Goal: Find specific page/section

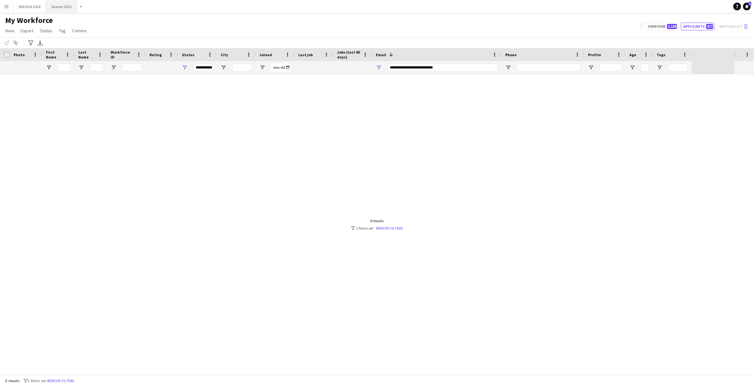
click at [59, 1] on button "Season 2025 Close" at bounding box center [61, 6] width 31 height 13
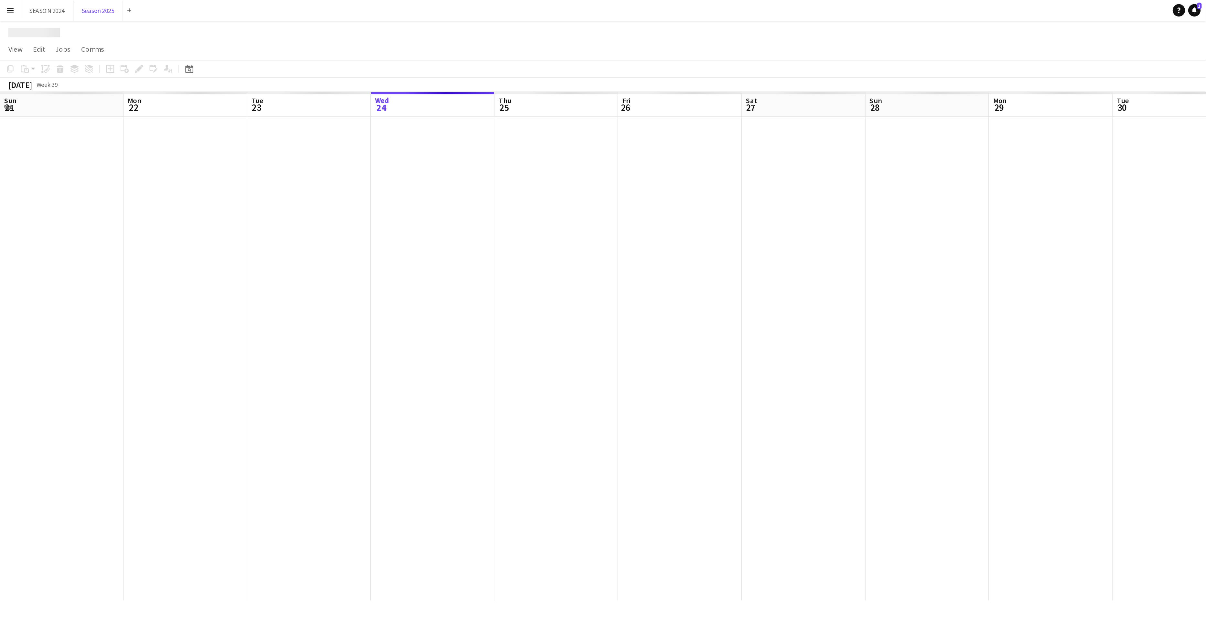
scroll to position [0, 154]
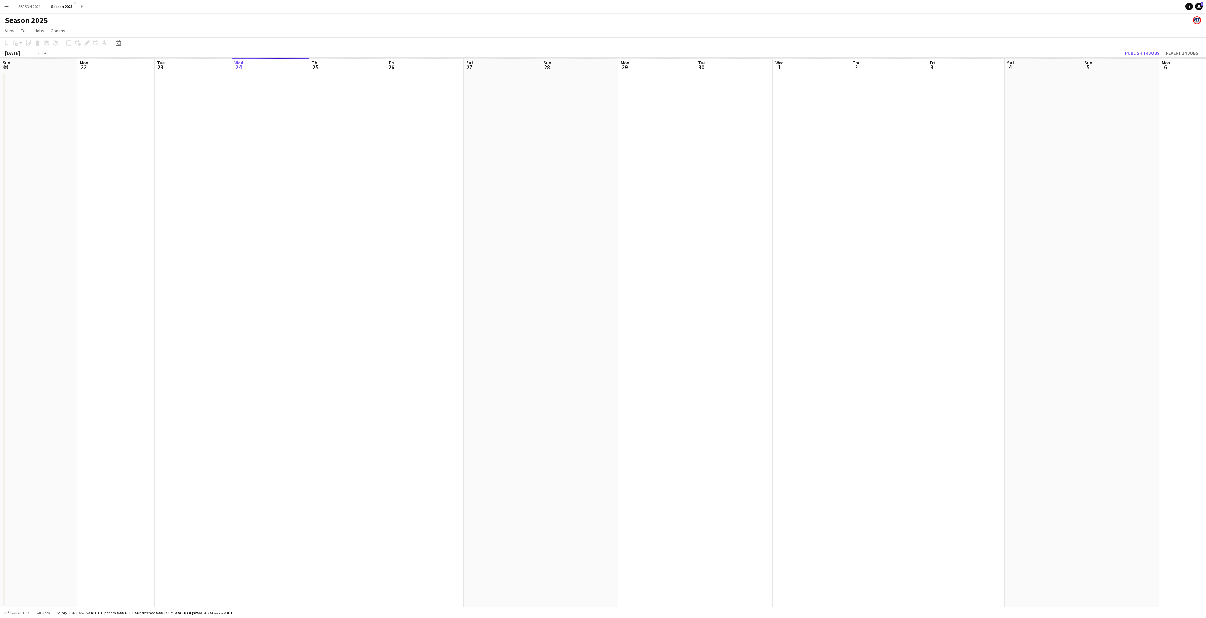
drag, startPoint x: 971, startPoint y: 348, endPoint x: 130, endPoint y: 441, distance: 846.0
click at [164, 386] on app-calendar-viewport "Fri 19 Sat 20 Sun 21 Mon 22 Tue 23 Wed 24 Thu 25 Fri 26 Sat 27 Sun 28 Mon 29 Tu…" at bounding box center [603, 333] width 1206 height 550
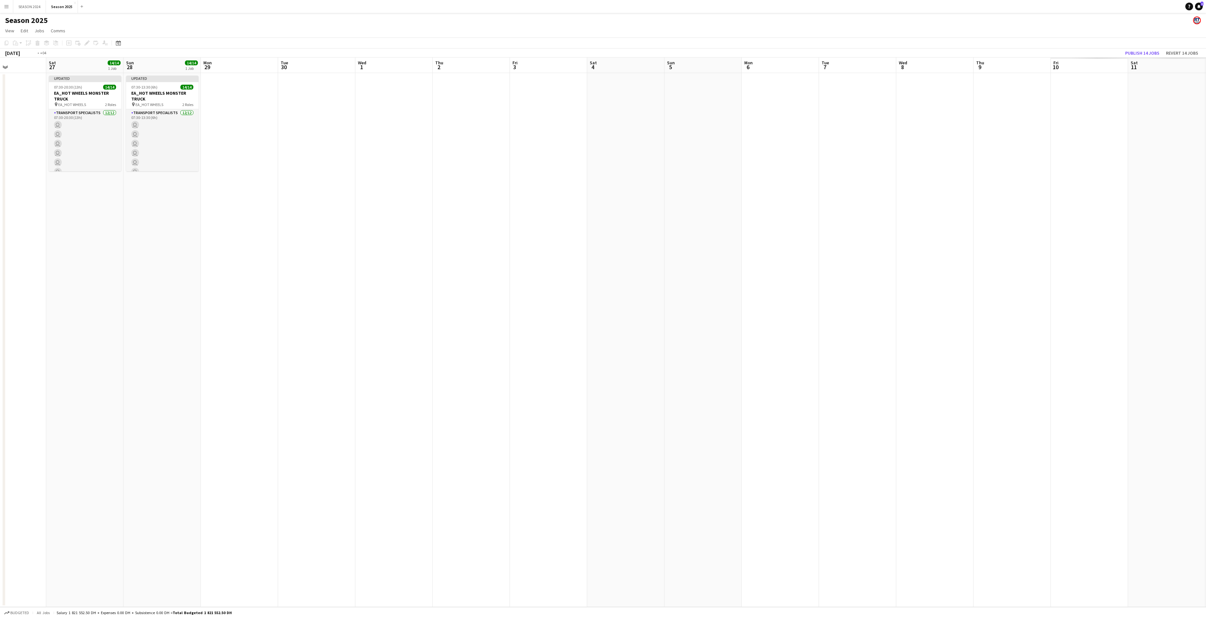
drag, startPoint x: 789, startPoint y: 355, endPoint x: 38, endPoint y: 460, distance: 758.9
click at [0, 386] on html "Menu Boards Boards Boards All jobs Status Workforce Workforce My Workforce Recr…" at bounding box center [603, 309] width 1206 height 618
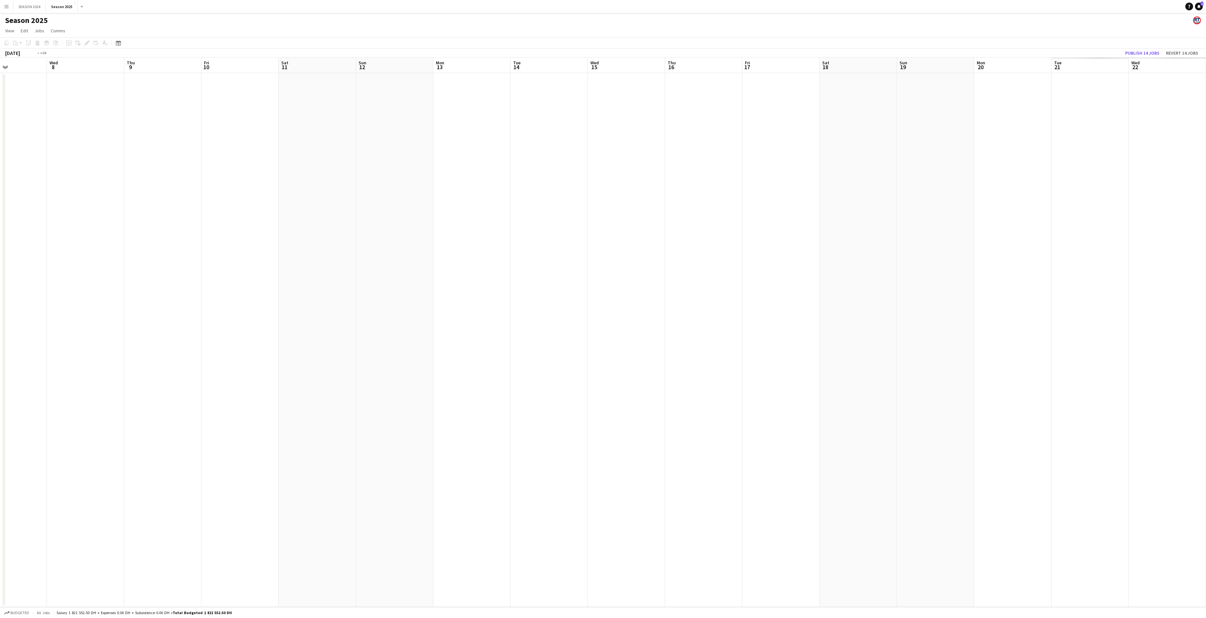
drag, startPoint x: 693, startPoint y: 410, endPoint x: 32, endPoint y: 523, distance: 670.7
click at [36, 386] on app-calendar-viewport "Thu 2 Fri 3 Sat 4 Sun 5 Mon 6 Tue 7 Wed 8 Thu 9 Fri 10 Sat 11 Sun 12 Mon 13 Tue…" at bounding box center [603, 333] width 1206 height 550
drag, startPoint x: 909, startPoint y: 418, endPoint x: 116, endPoint y: 558, distance: 805.2
click at [123, 386] on app-calendar-viewport "Wed 8 Thu 9 Fri 10 Sat 11 Sun 12 Mon 13 Tue 14 Wed 15 Thu 16 Fri 17 Sat 18 Sun …" at bounding box center [603, 333] width 1206 height 550
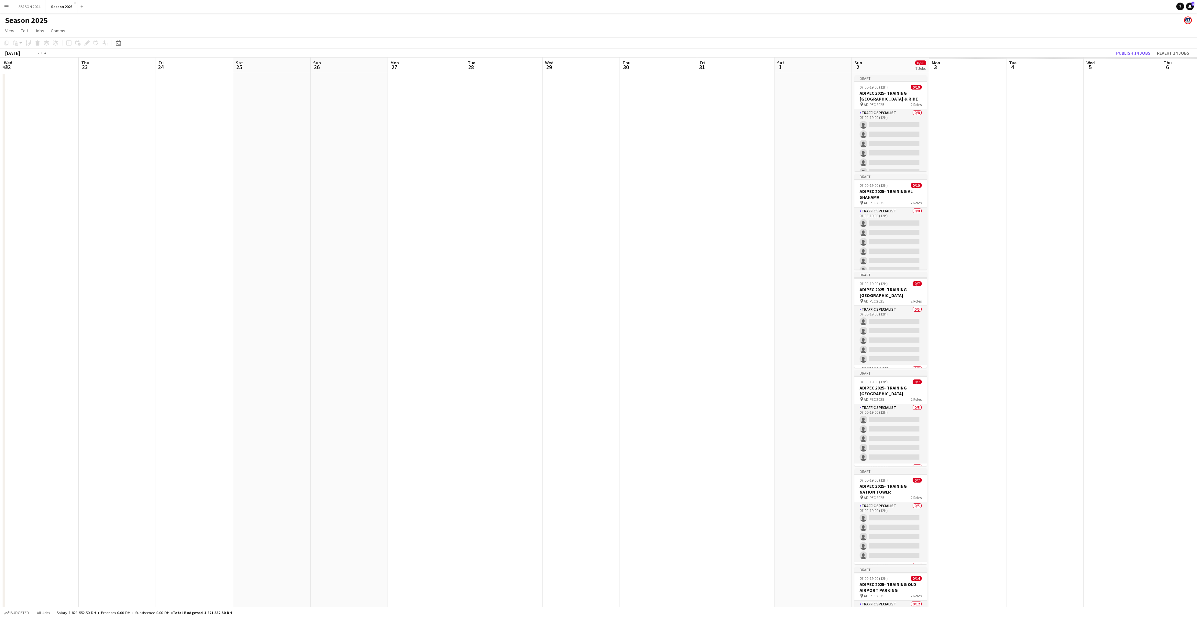
drag, startPoint x: 841, startPoint y: 429, endPoint x: 243, endPoint y: 521, distance: 605.3
click at [243, 386] on app-calendar-viewport "Sat 18 Sun 19 Mon 20 Tue 21 Wed 22 Thu 23 Fri 24 Sat 25 Sun 26 Mon 27 Tue 28 We…" at bounding box center [598, 416] width 1197 height 717
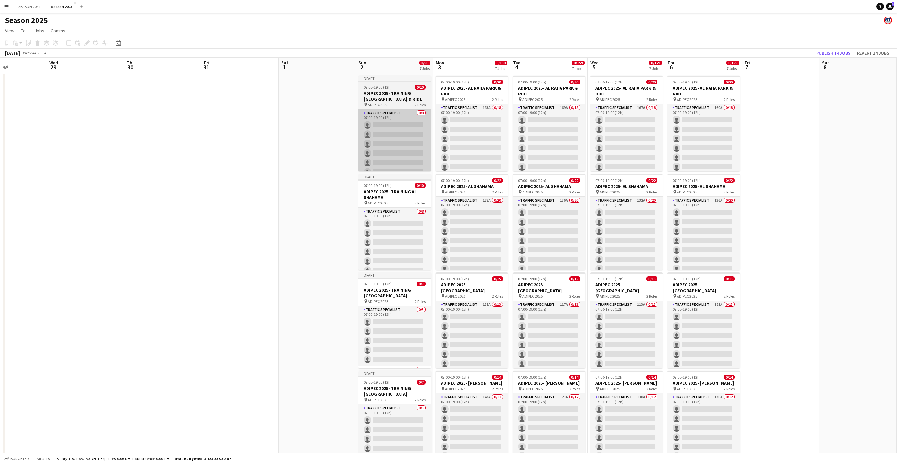
scroll to position [0, 185]
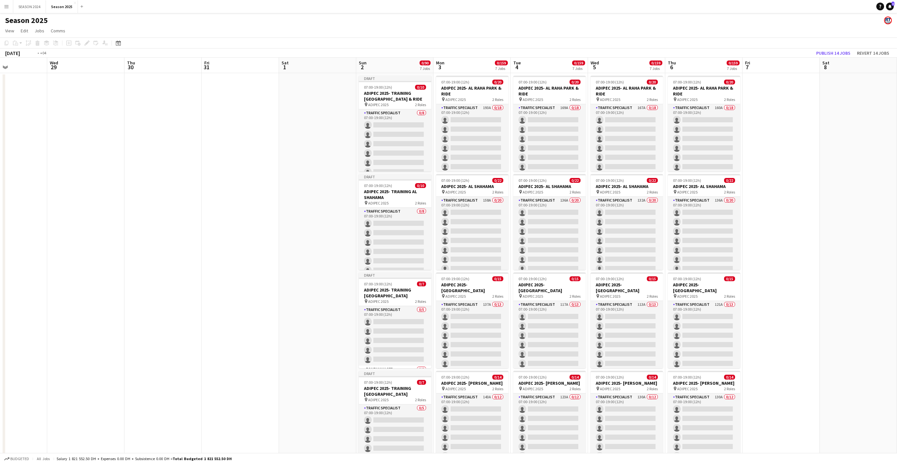
drag, startPoint x: 278, startPoint y: 150, endPoint x: 627, endPoint y: 150, distance: 349.0
click at [536, 146] on app-calendar-viewport "Sun 26 Mon 27 Tue 28 Wed 29 Thu 30 Fri 31 Sat 1 Sun 2 0/90 7 Jobs Mon 3 0/159 7…" at bounding box center [448, 416] width 897 height 717
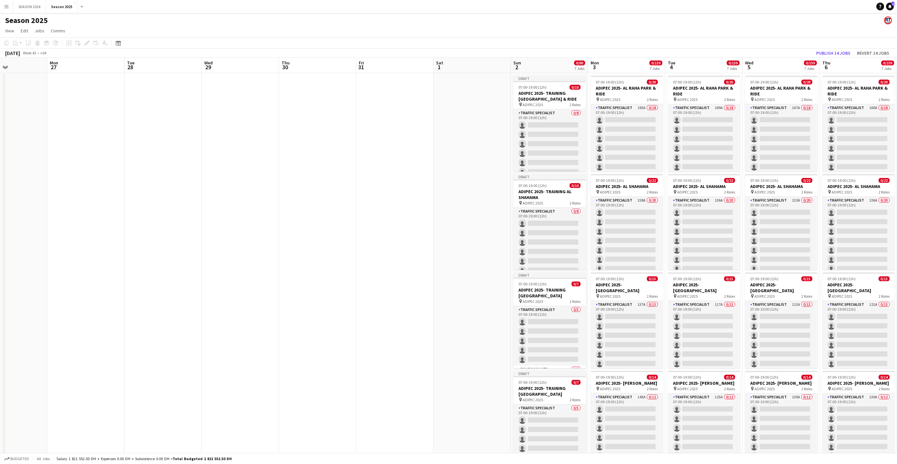
scroll to position [0, 0]
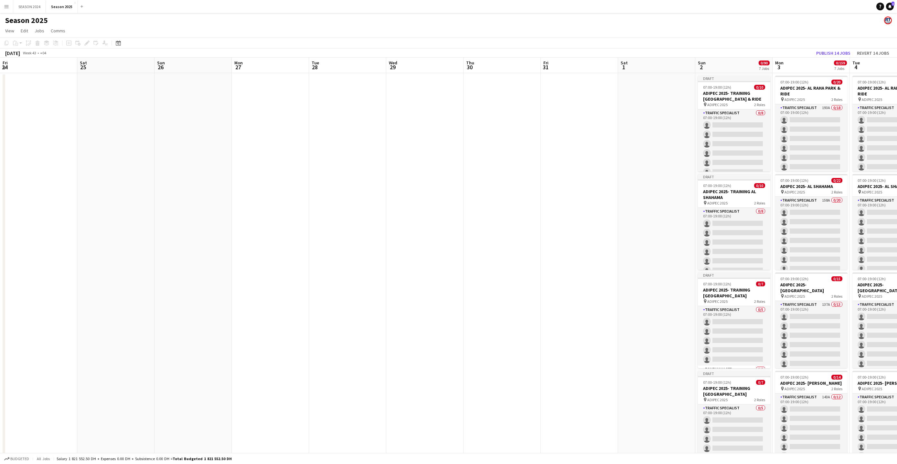
click at [334, 188] on app-calendar-viewport "Fri 24 Sat 25 Sun 26 Mon 27 Tue 28 Wed 29 Thu 30 Fri 31 Sat 1 Sun 2 0/90 7 Jobs…" at bounding box center [448, 416] width 897 height 717
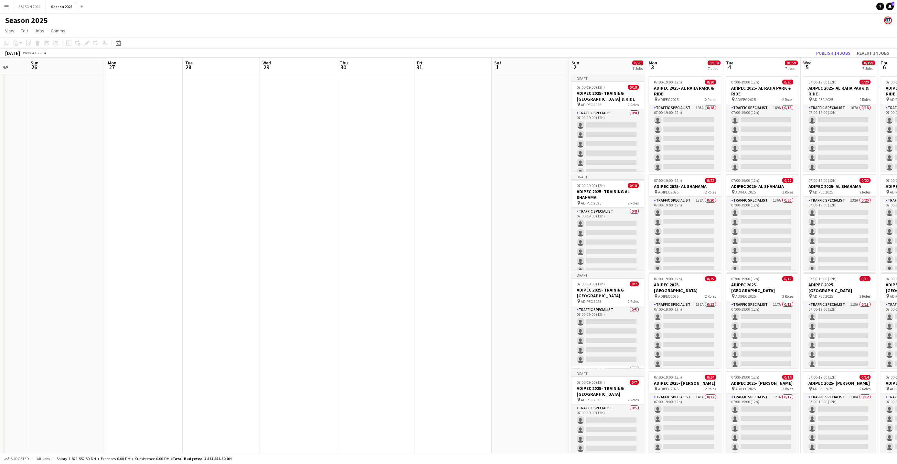
drag, startPoint x: 298, startPoint y: 215, endPoint x: 250, endPoint y: 221, distance: 48.6
click at [646, 214] on app-calendar-viewport "Fri 24 Sat 25 Sun 26 Mon 27 Tue 28 Wed 29 Thu 30 Fri 31 Sat 1 Sun 2 0/90 7 Jobs…" at bounding box center [448, 416] width 897 height 717
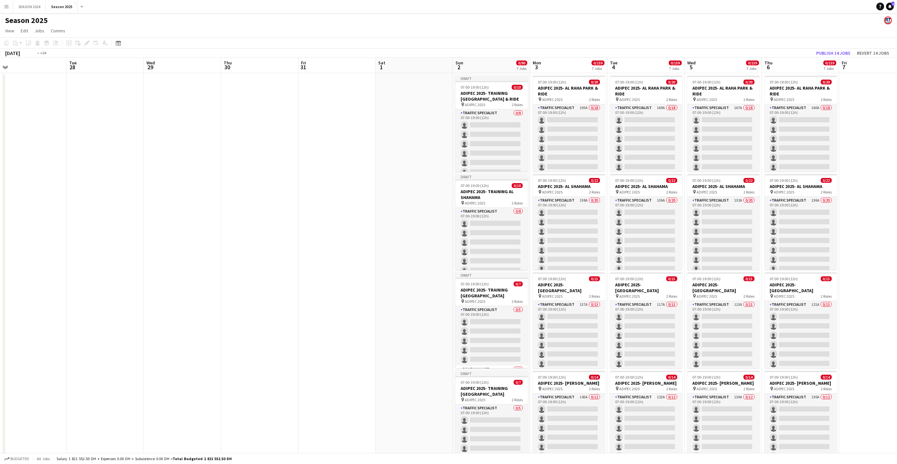
drag, startPoint x: 250, startPoint y: 221, endPoint x: 752, endPoint y: 216, distance: 502.3
click at [508, 235] on app-calendar-viewport "Wed 22 Thu 23 Fri 24 Sat 25 Sun 26 Mon 27 Tue 28 Wed 29 Thu 30 Fri 31 Sat 1 Sun…" at bounding box center [448, 416] width 897 height 717
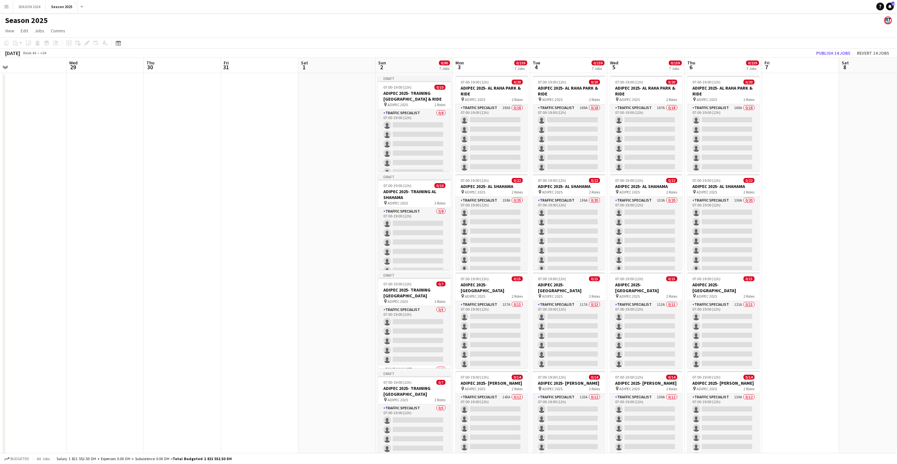
scroll to position [0, 222]
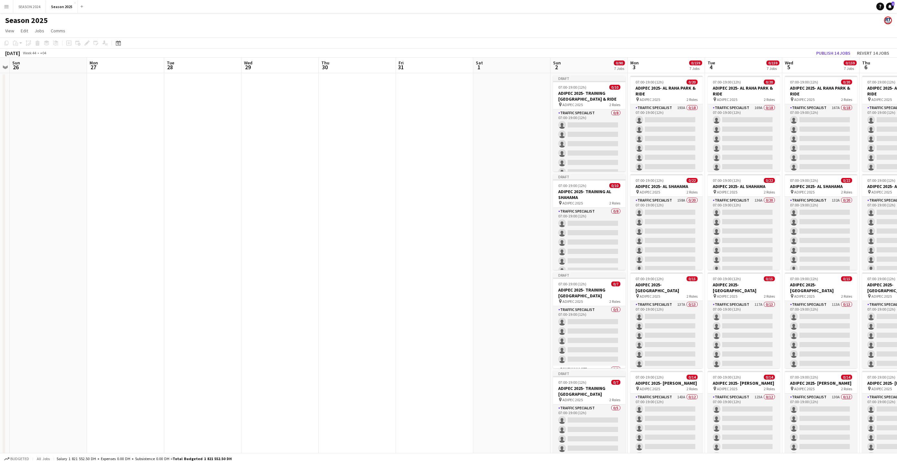
drag, startPoint x: 41, startPoint y: 241, endPoint x: 279, endPoint y: 254, distance: 238.4
click at [575, 244] on app-calendar-viewport "Thu 23 Fri 24 Sat 25 Sun 26 Mon 27 Tue 28 Wed 29 Thu 30 Fri 31 Sat 1 Sun 2 0/90…" at bounding box center [448, 416] width 897 height 717
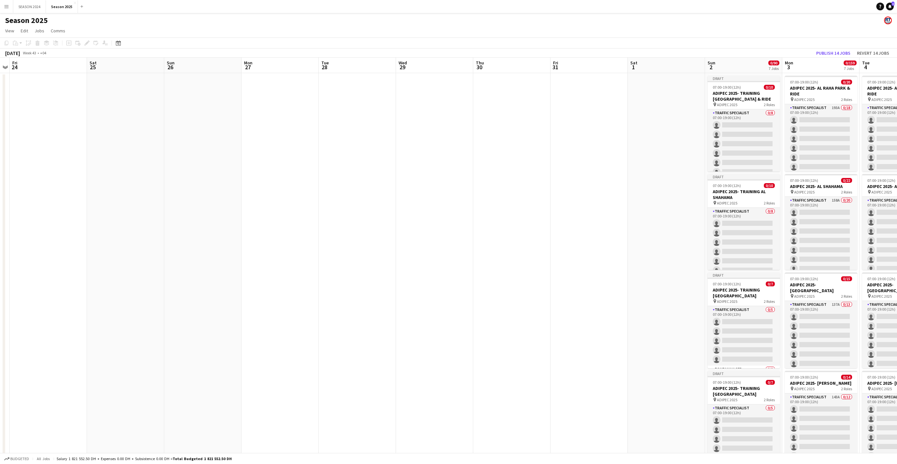
drag, startPoint x: 279, startPoint y: 254, endPoint x: 895, endPoint y: 244, distance: 616.2
click at [714, 258] on app-calendar-viewport "Tue 21 Wed 22 Thu 23 Fri 24 Sat 25 Sun 26 Mon 27 Tue 28 Wed 29 Thu 30 Fri 31 Sa…" at bounding box center [448, 416] width 897 height 717
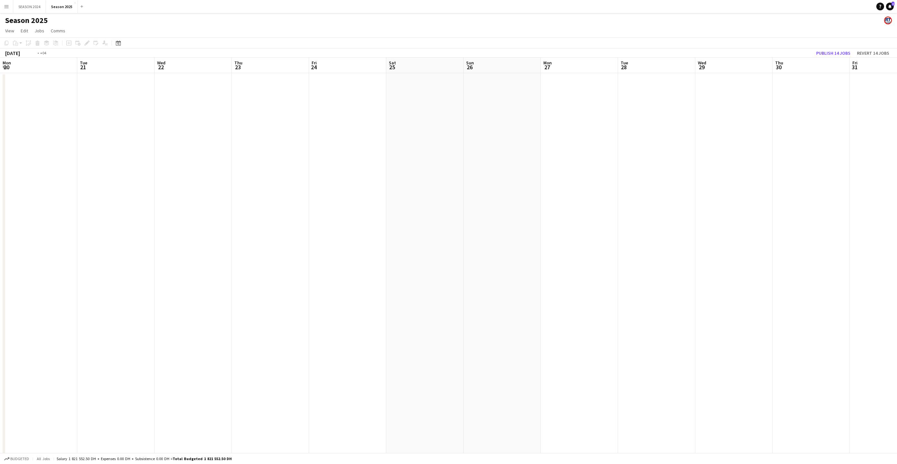
drag, startPoint x: 309, startPoint y: 276, endPoint x: 632, endPoint y: 266, distance: 323.2
click at [530, 275] on app-calendar-viewport "Sat 18 Sun 19 Mon 20 Tue 21 Wed 22 Thu 23 Fri 24 Sat 25 Sun 26 Mon 27 Tue 28 We…" at bounding box center [448, 416] width 897 height 717
drag, startPoint x: 213, startPoint y: 286, endPoint x: 831, endPoint y: 280, distance: 618.0
click at [668, 292] on app-calendar-viewport "Tue 14 Wed 15 Thu 16 Fri 17 Sat 18 Sun 19 Mon 20 Tue 21 Wed 22 Thu 23 Fri 24 Sa…" at bounding box center [448, 416] width 897 height 717
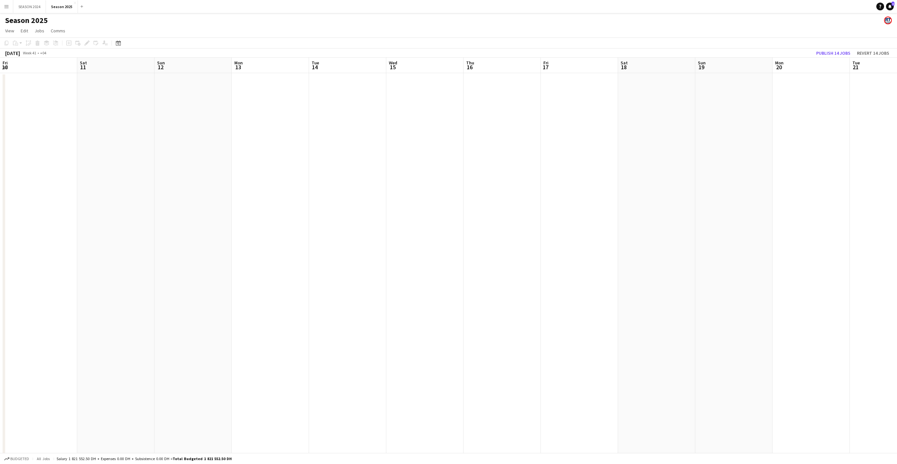
scroll to position [0, 0]
drag, startPoint x: -32, startPoint y: 300, endPoint x: 615, endPoint y: 316, distance: 647.7
click at [599, 314] on app-calendar-viewport "Wed 8 Thu 9 Fri 10 Sat 11 Sun 12 Mon 13 Tue 14 Wed 15 Thu 16 Fri 17 Sat 18 Sun …" at bounding box center [448, 416] width 897 height 717
click at [646, 319] on app-calendar-viewport "Sat 4 Sun 5 Mon 6 Tue 7 Wed 8 Thu 9 Fri 10 Sat 11 Sun 12 Mon 13 Tue 14 Wed 15 T…" at bounding box center [448, 416] width 897 height 717
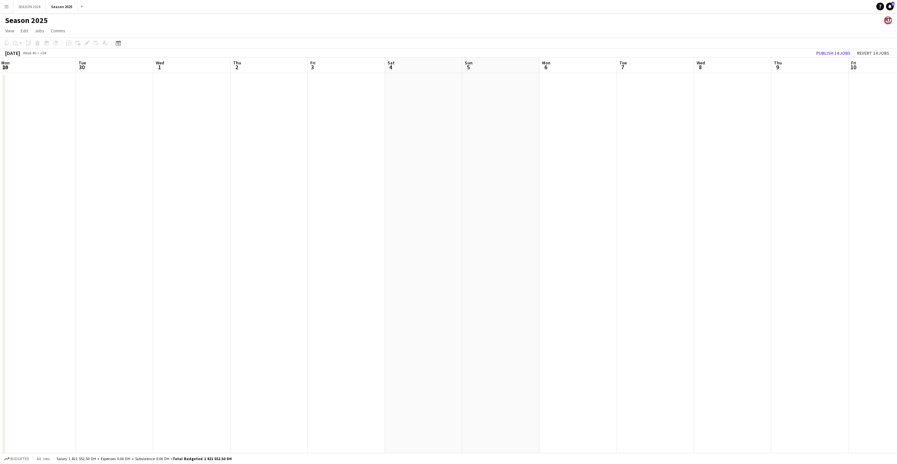
click at [595, 329] on app-calendar-viewport "Sun 28 14/14 1 Job Mon 29 Tue 30 Wed 1 Thu 2 Fri 3 Sat 4 Sun 5 Mon 6 Tue 7 Wed …" at bounding box center [448, 416] width 897 height 717
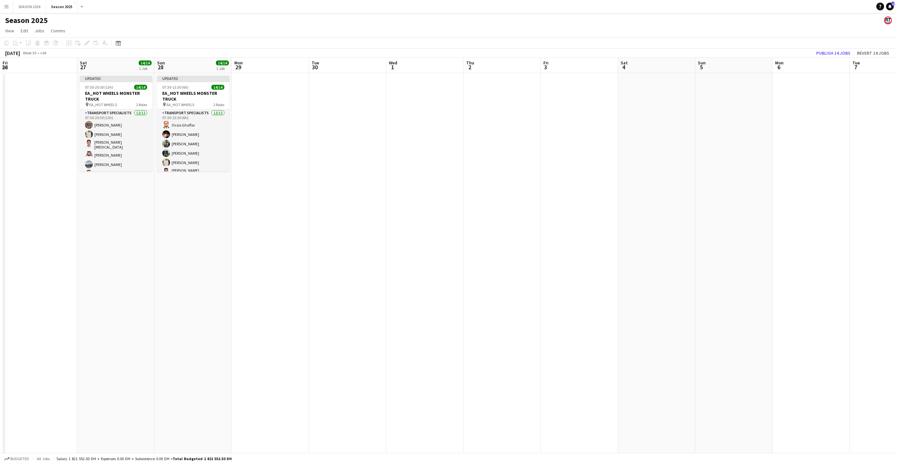
click at [555, 309] on app-calendar-viewport "Wed 24 14/14 1 Job Thu 25 28/28 1 Job Fri 26 Sat 27 14/14 1 Job Sun 28 14/14 1 …" at bounding box center [448, 416] width 897 height 717
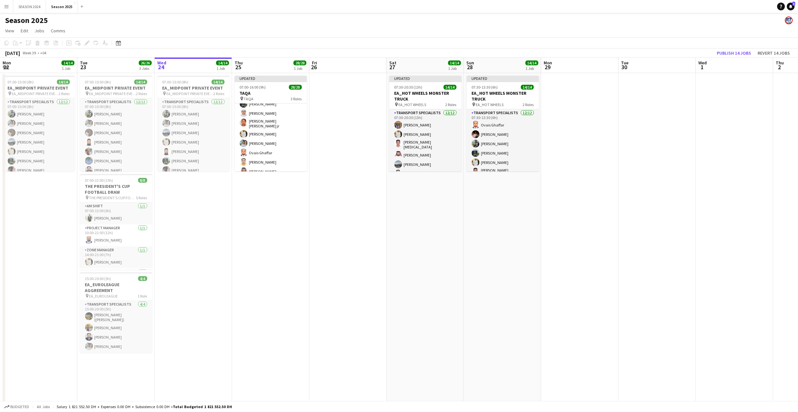
click at [280, 144] on app-card-role "Transport Specialists 15/15 07:00-16:00 (9h) [PERSON_NAME] [PERSON_NAME] [PERSO…" at bounding box center [270, 118] width 72 height 155
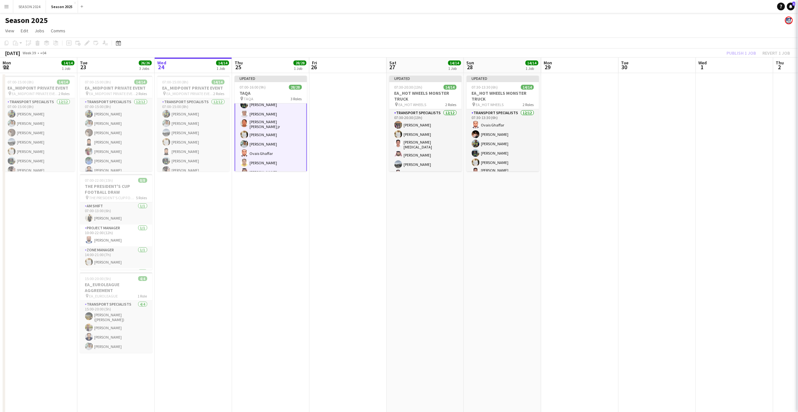
scroll to position [173, 0]
